Goal: Transaction & Acquisition: Subscribe to service/newsletter

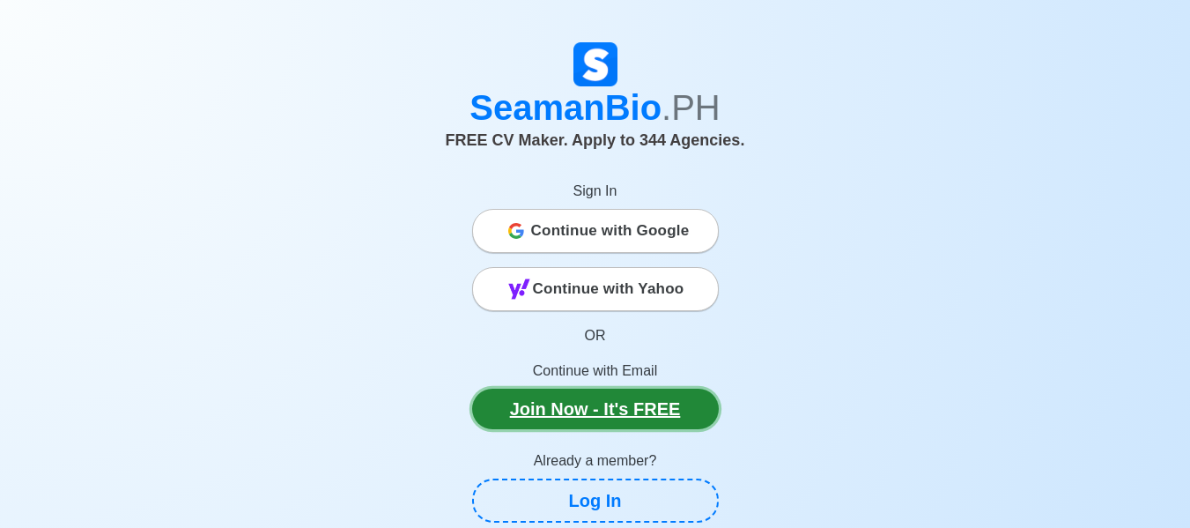
click at [655, 405] on link "Join Now - It's FREE" at bounding box center [595, 409] width 247 height 41
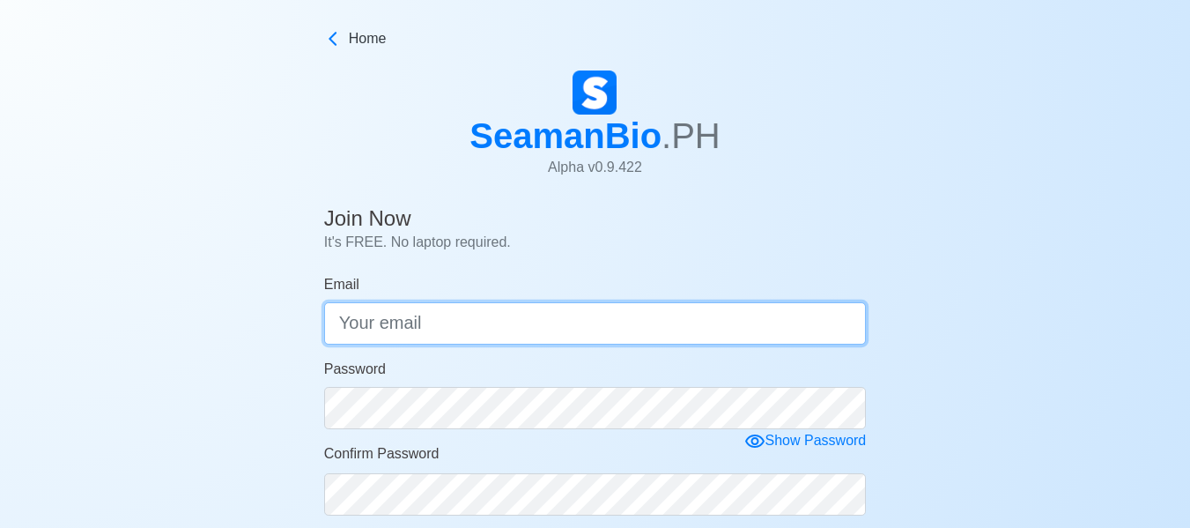
click at [617, 312] on input "Email" at bounding box center [595, 323] width 543 height 42
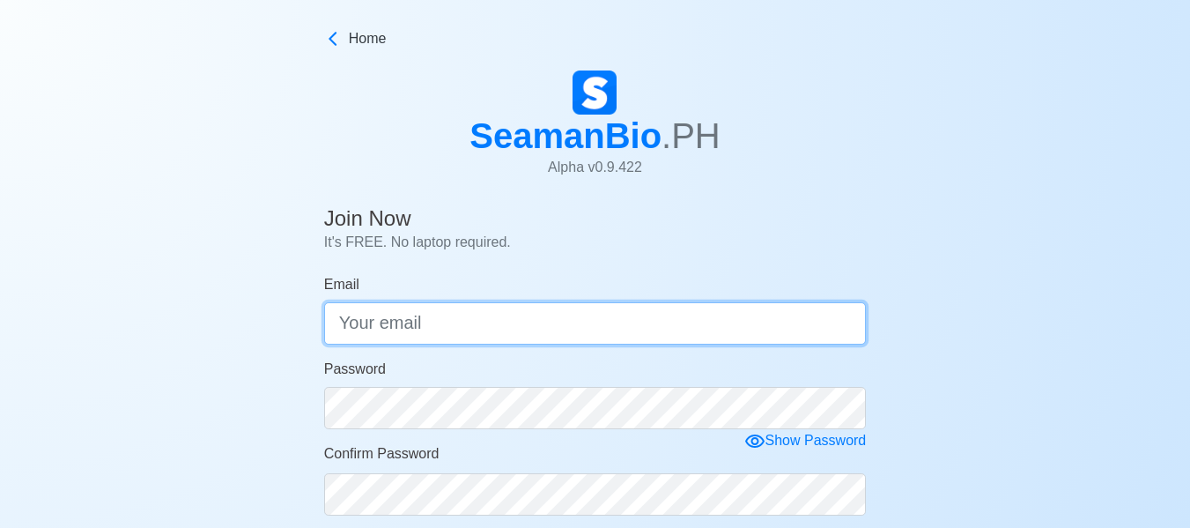
click at [441, 340] on input "Email" at bounding box center [595, 323] width 543 height 42
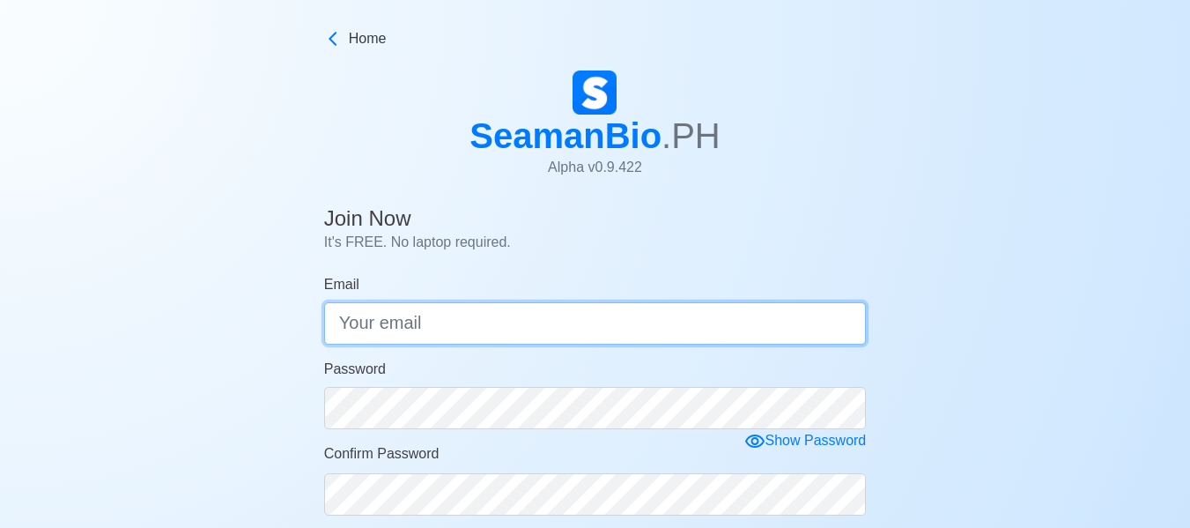
click at [380, 321] on input "Email" at bounding box center [595, 323] width 543 height 42
type input "[EMAIL_ADDRESS][DOMAIN_NAME]"
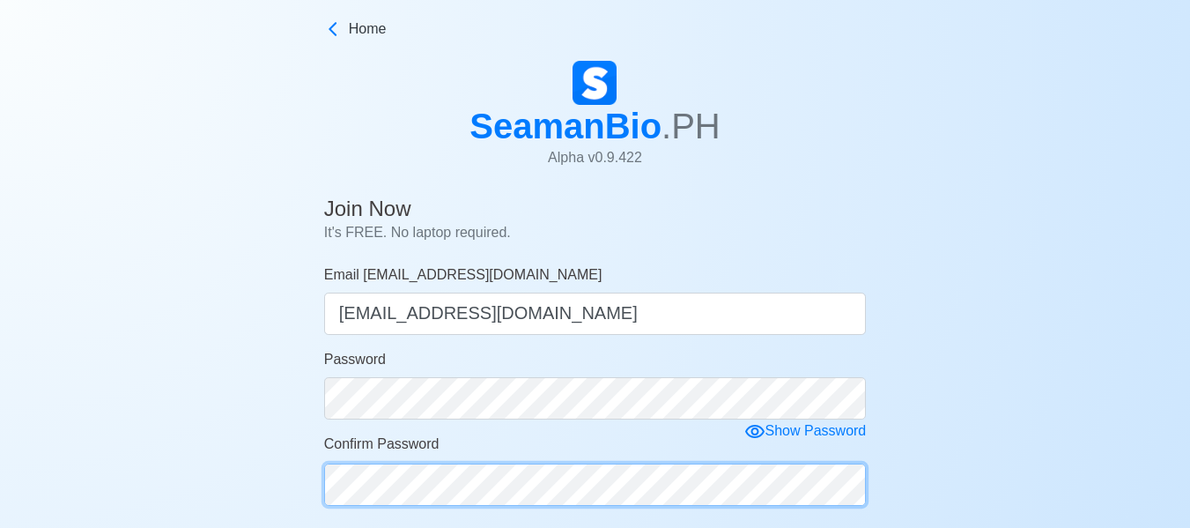
scroll to position [293, 0]
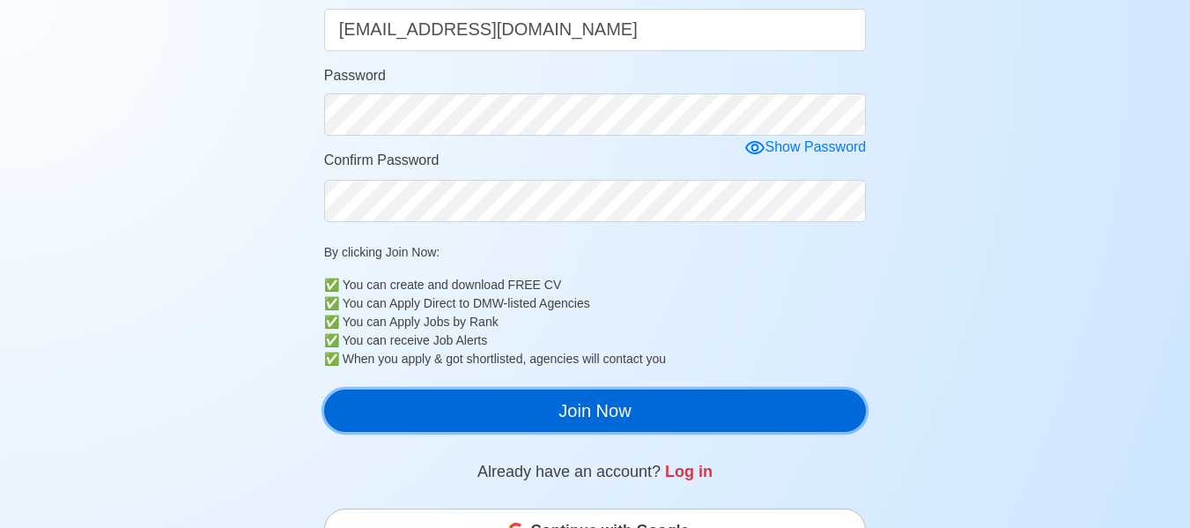
click at [503, 415] on button "Join Now" at bounding box center [595, 410] width 543 height 42
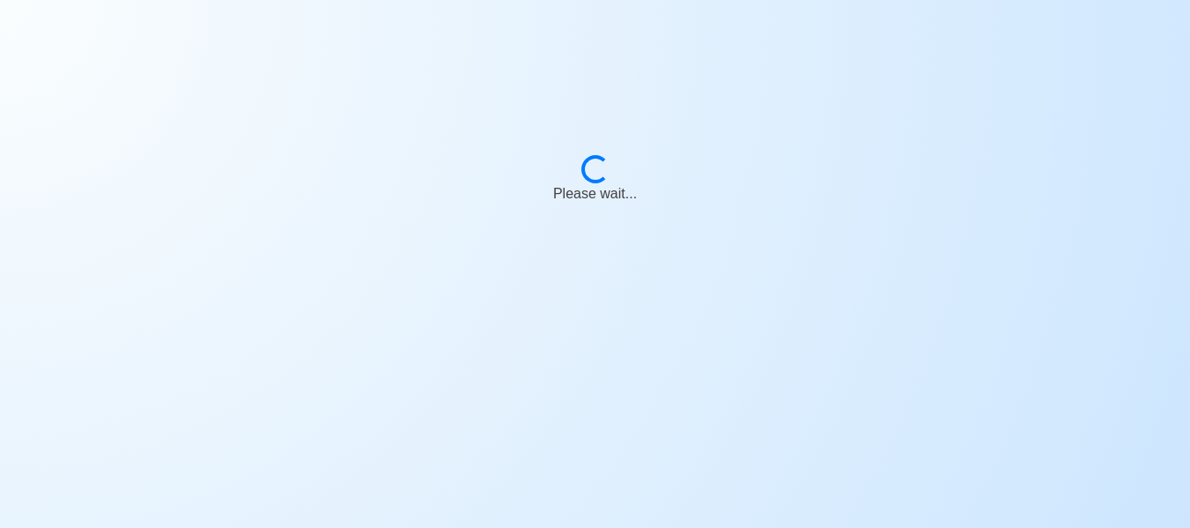
scroll to position [21, 0]
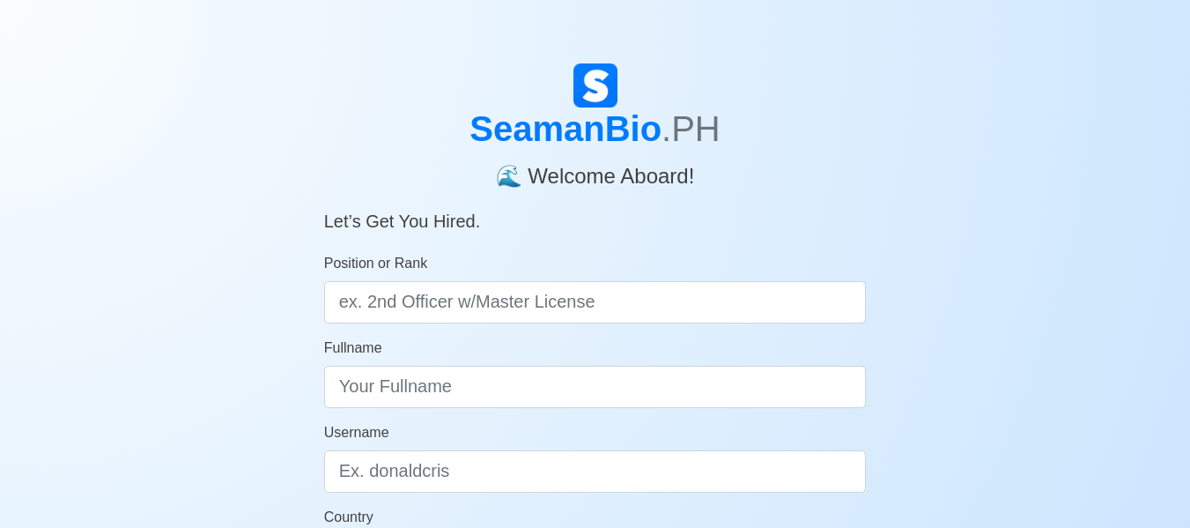
scroll to position [293, 0]
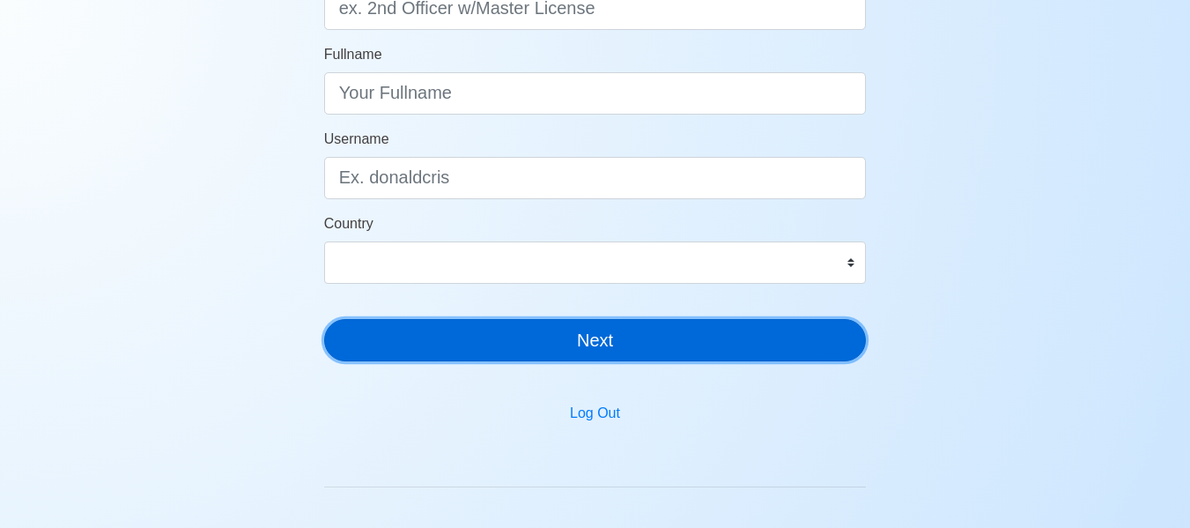
click at [671, 344] on button "Next" at bounding box center [595, 340] width 543 height 42
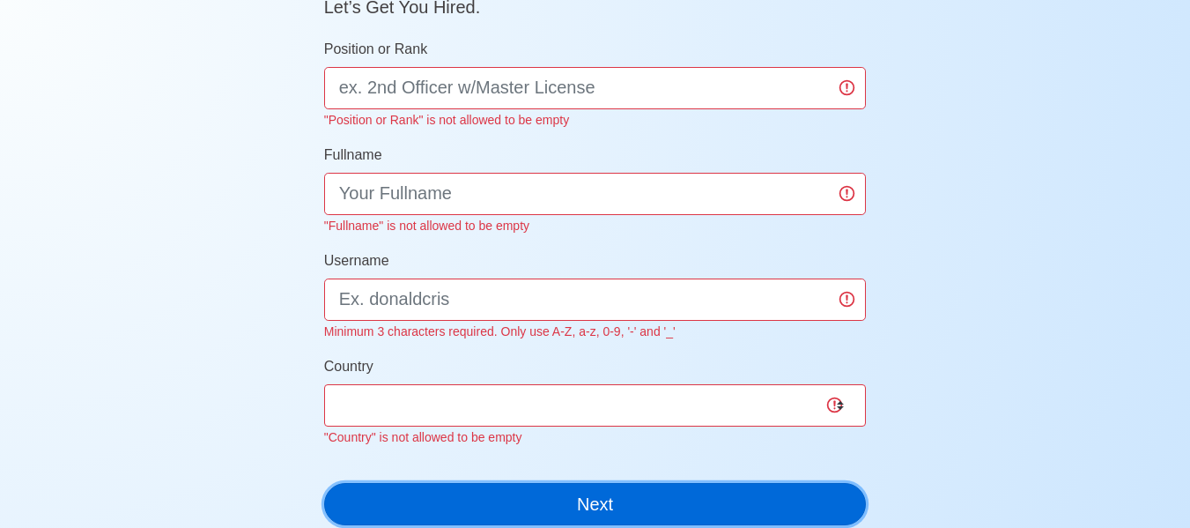
scroll to position [0, 0]
